Goal: Transaction & Acquisition: Purchase product/service

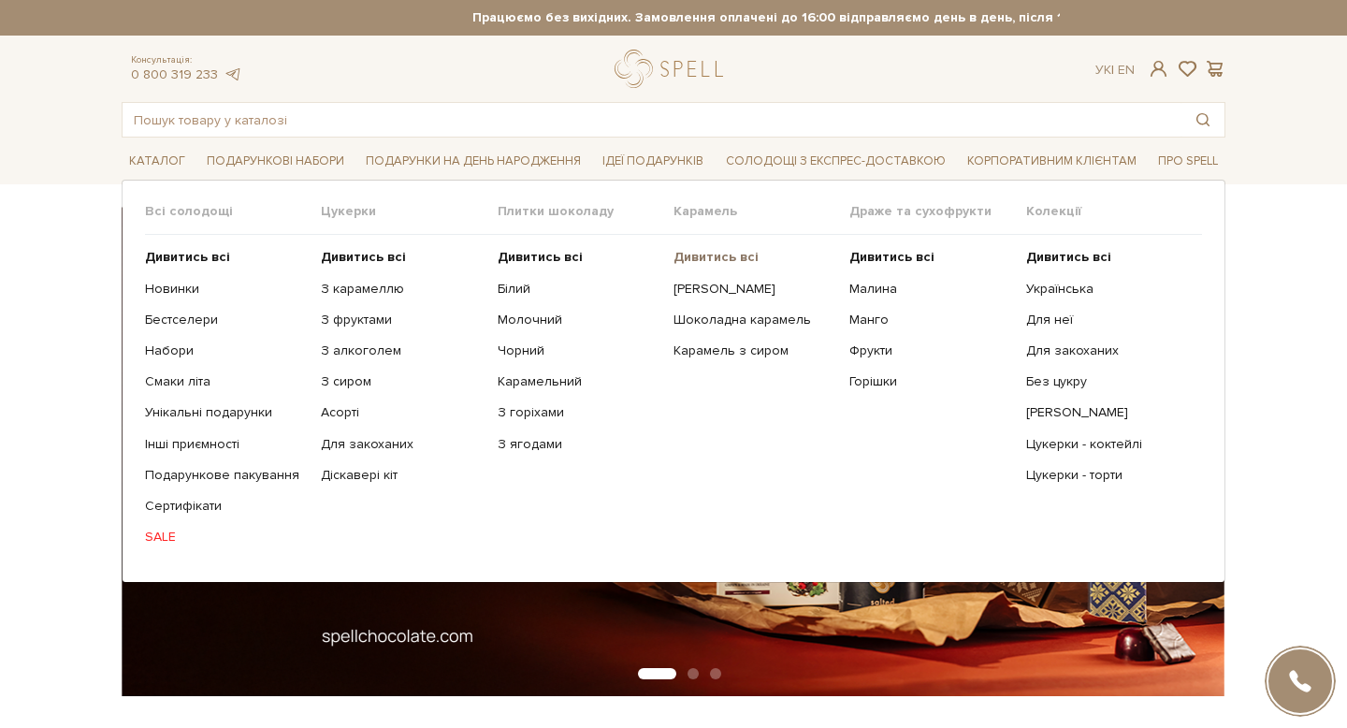
click at [696, 257] on b "Дивитись всі" at bounding box center [715, 257] width 85 height 16
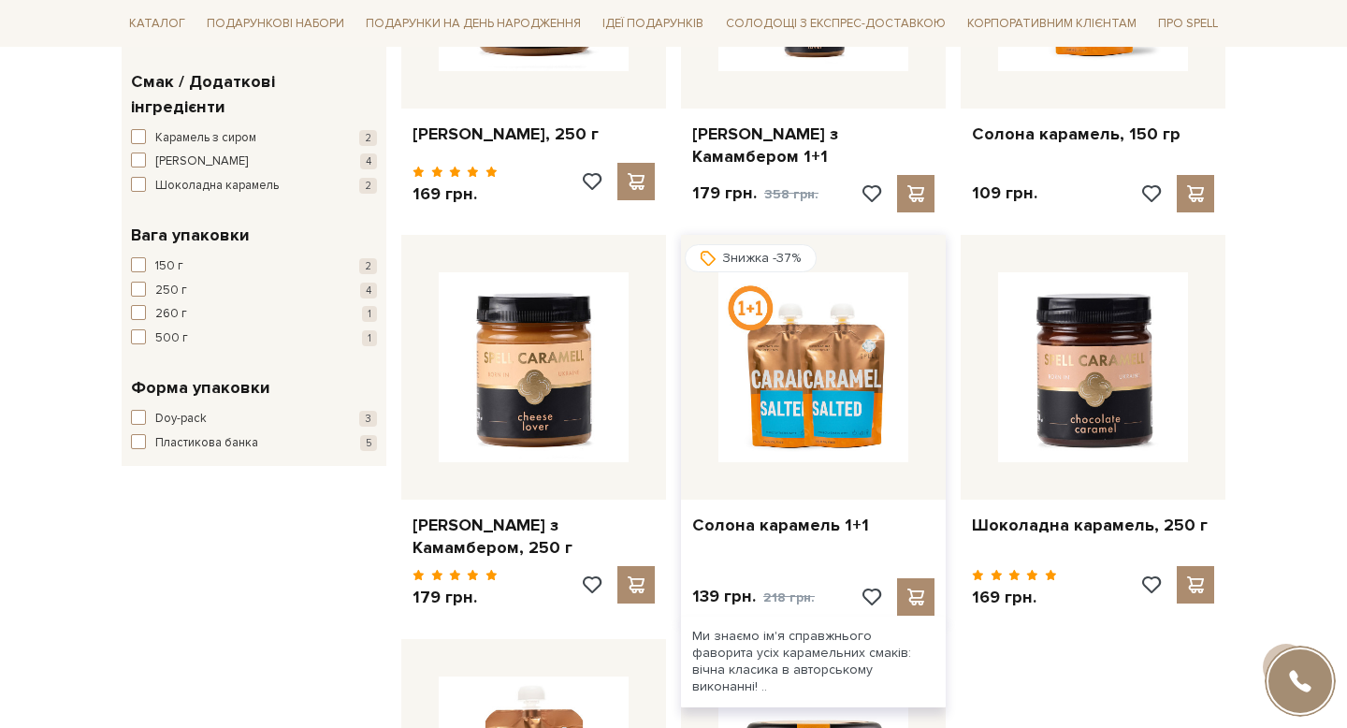
scroll to position [521, 0]
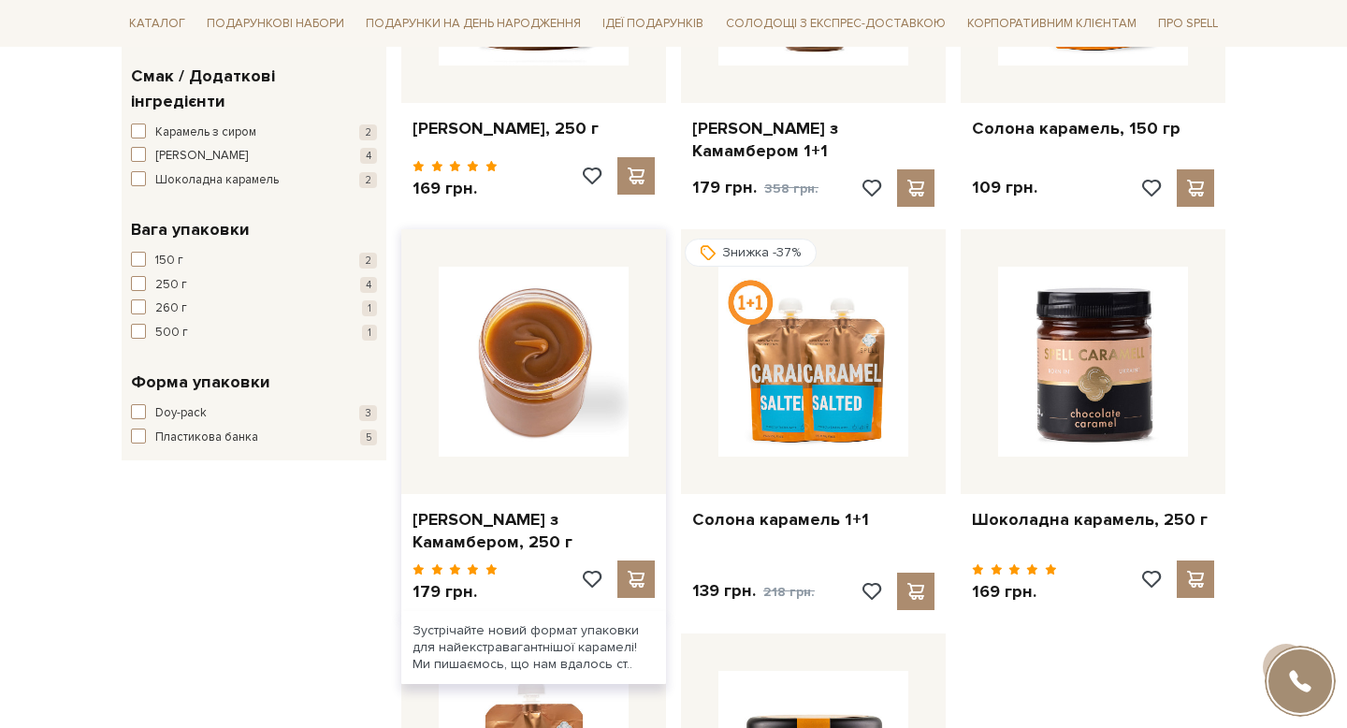
click at [512, 314] on img at bounding box center [534, 362] width 190 height 190
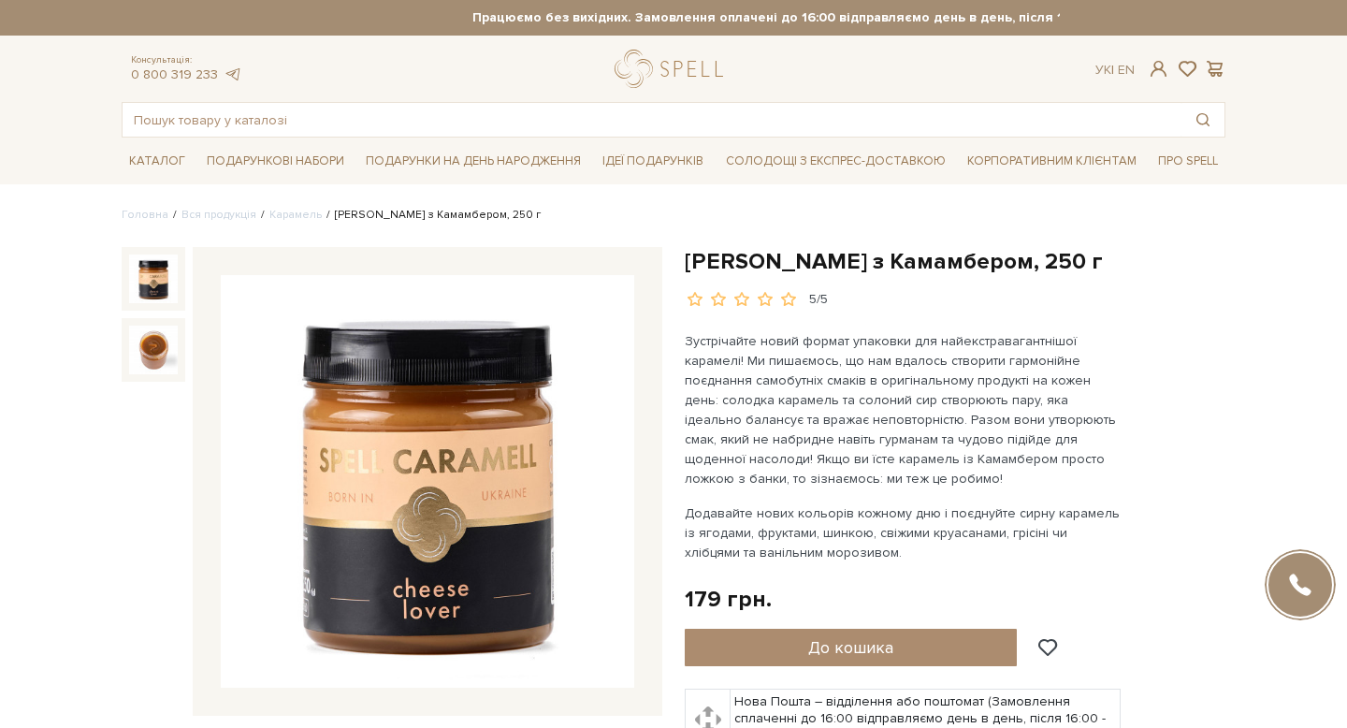
scroll to position [15, 0]
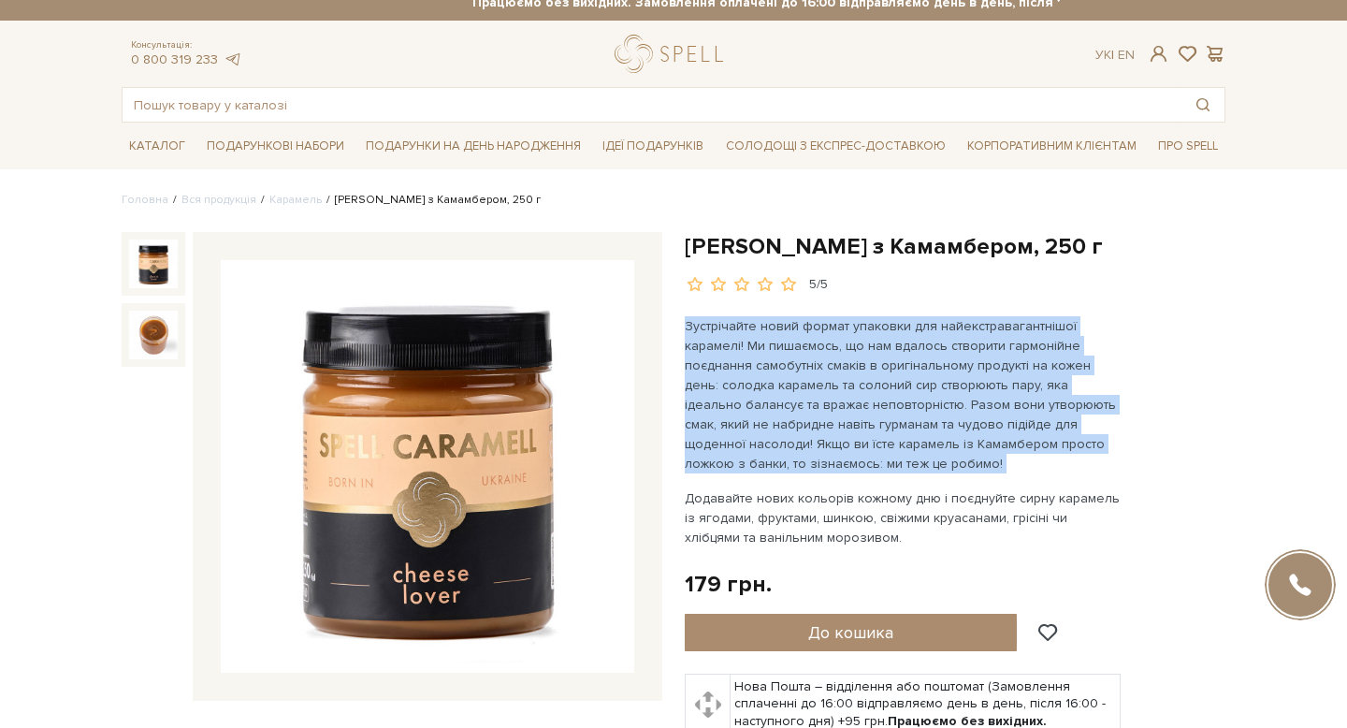
drag, startPoint x: 683, startPoint y: 324, endPoint x: 910, endPoint y: 478, distance: 274.1
click at [910, 478] on div "Карамель з Камамбером, 250 г 5/5" at bounding box center [954, 592] width 563 height 720
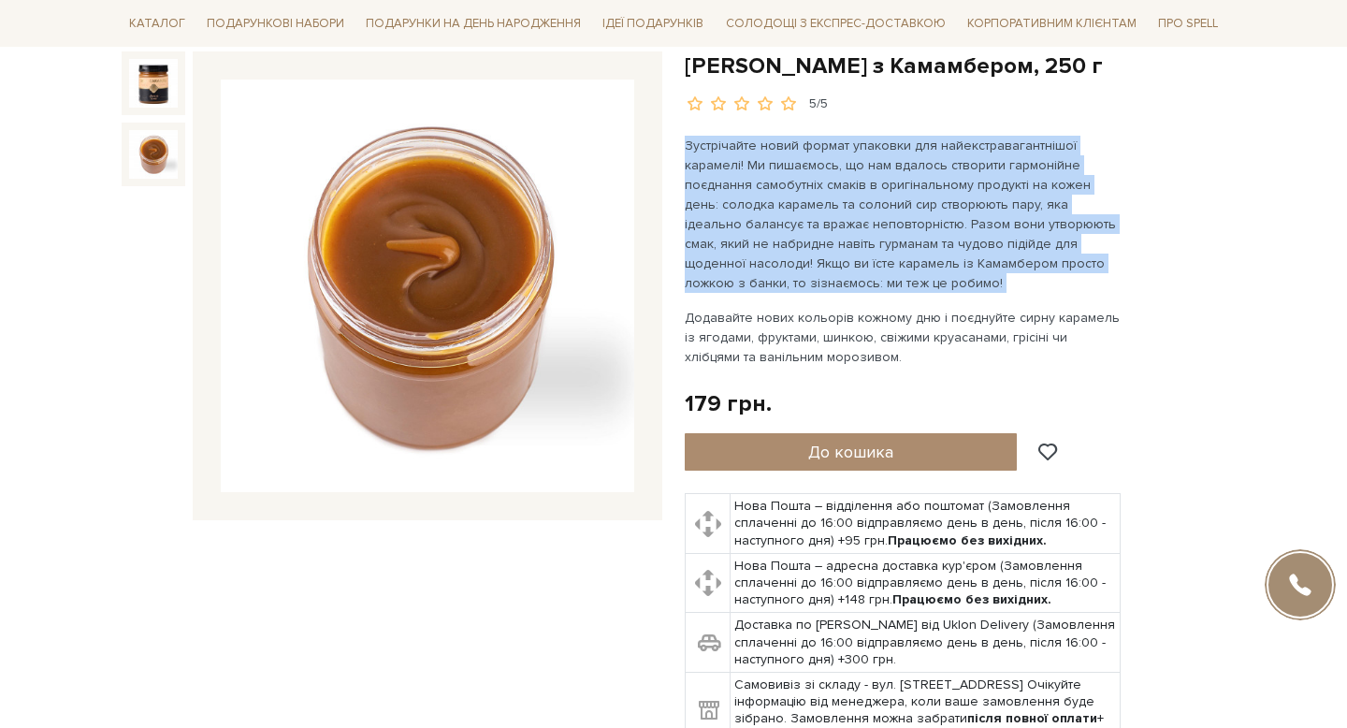
scroll to position [223, 0]
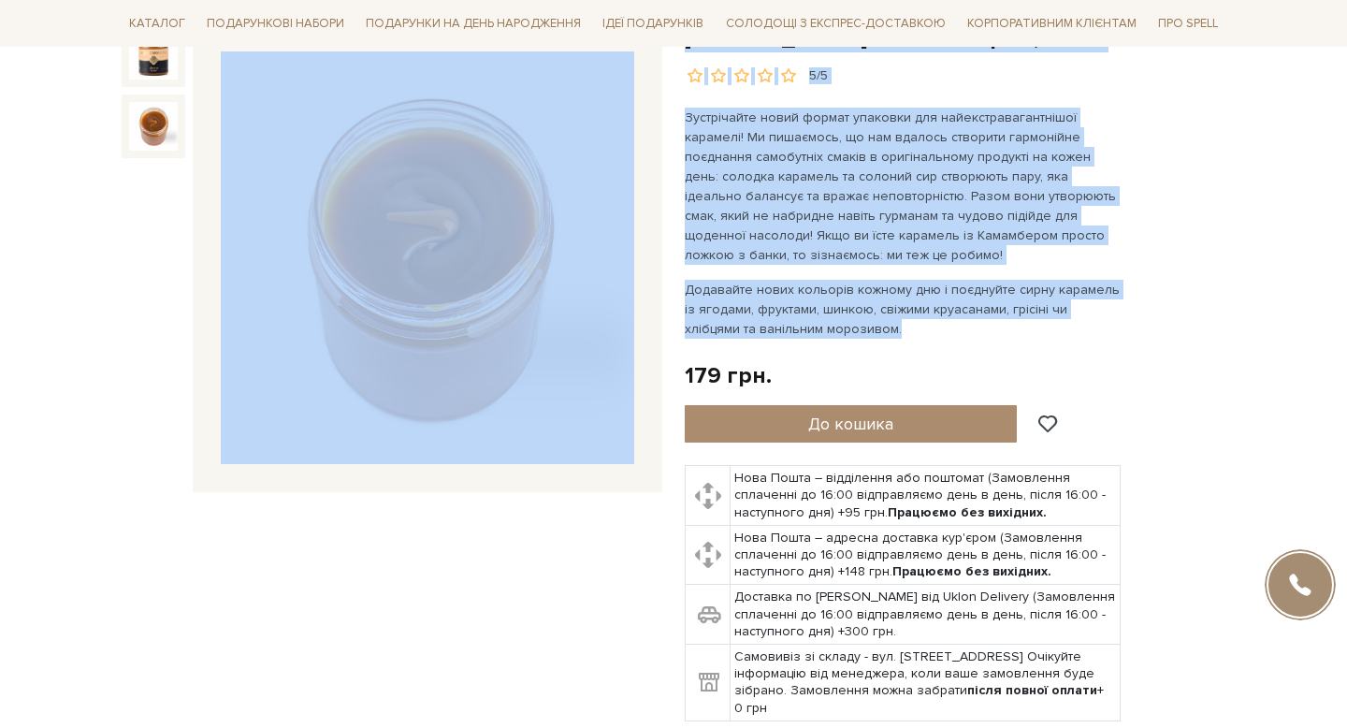
drag, startPoint x: 866, startPoint y: 332, endPoint x: 654, endPoint y: 294, distance: 215.7
click at [654, 294] on div "Карамель з Камамбером, 250 г 5/5 5/5" at bounding box center [673, 406] width 1126 height 766
drag, startPoint x: 654, startPoint y: 294, endPoint x: 664, endPoint y: 294, distance: 10.3
click at [654, 294] on div at bounding box center [427, 257] width 469 height 469
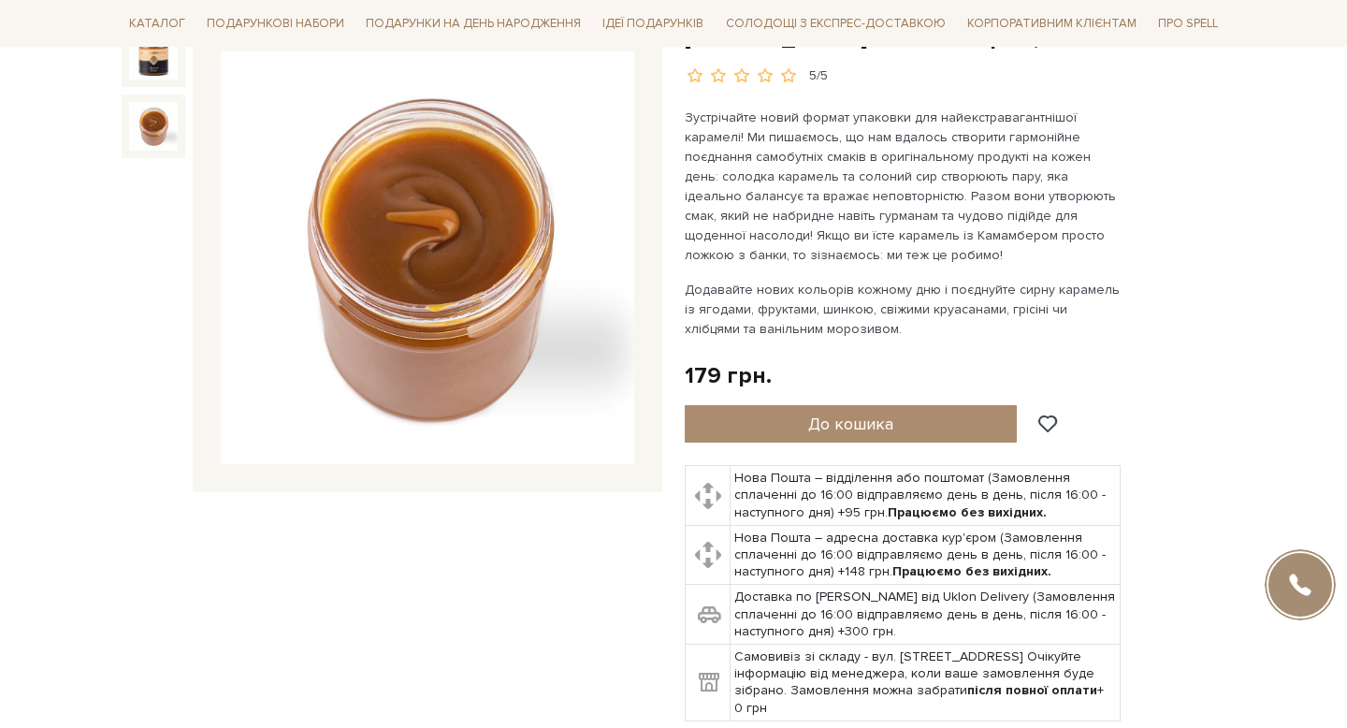
click at [827, 317] on p "Додавайте нових кольорів кожному дню і поєднуйте сирну карамель із ягодами, фру…" at bounding box center [904, 309] width 439 height 59
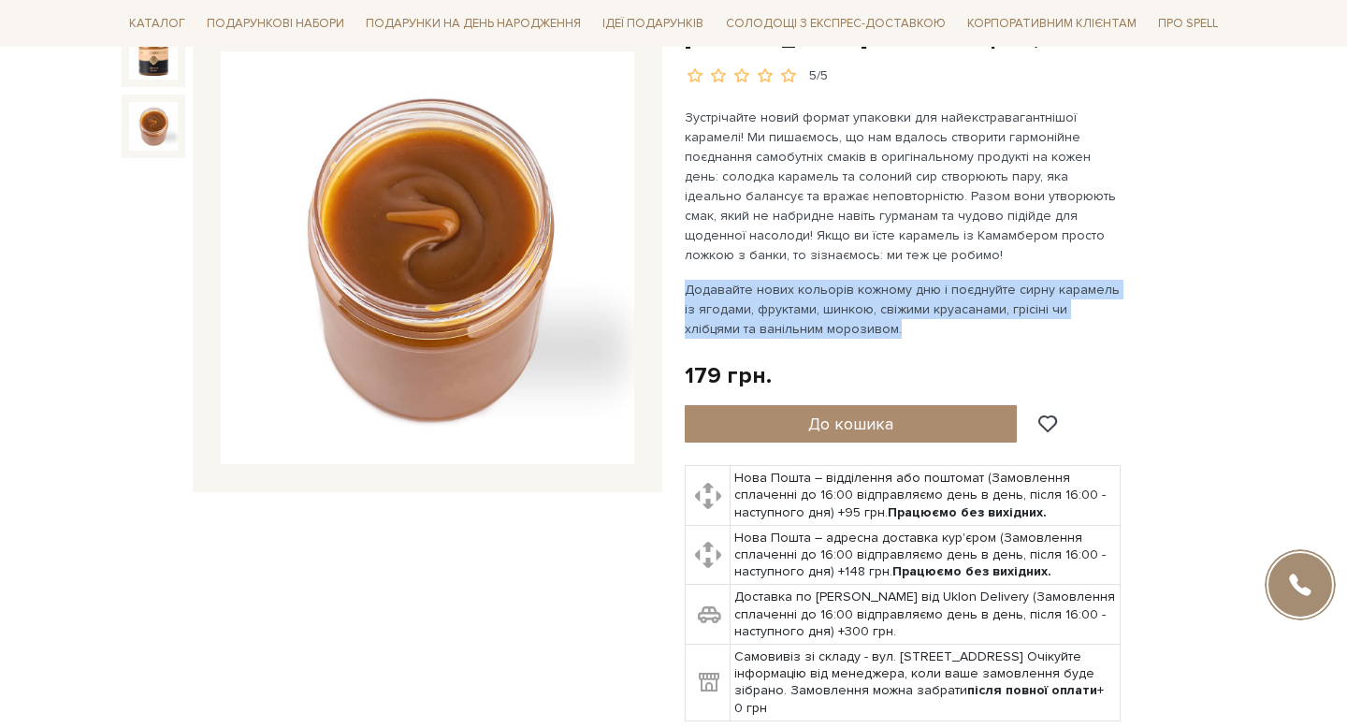
drag, startPoint x: 824, startPoint y: 320, endPoint x: 675, endPoint y: 294, distance: 151.0
click at [675, 294] on div "Карамель з Камамбером, 250 г 5/5" at bounding box center [954, 383] width 563 height 720
copy p "Додавайте нових кольорів кожному дню і поєднуйте сирну карамель із ягодами, фру…"
